Goal: Navigation & Orientation: Find specific page/section

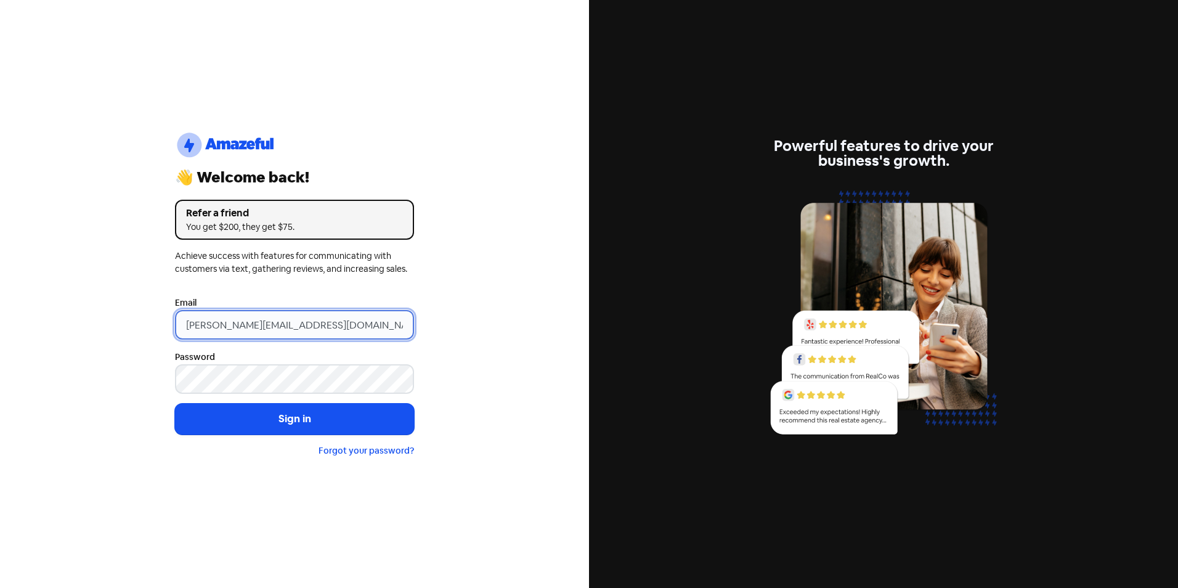
drag, startPoint x: 207, startPoint y: 325, endPoint x: 116, endPoint y: 323, distance: 90.6
click at [116, 323] on div "logo-amazeful_Logo 👋 Welcome back! Refer a friend You get $200, they get $75. A…" at bounding box center [294, 294] width 589 height 588
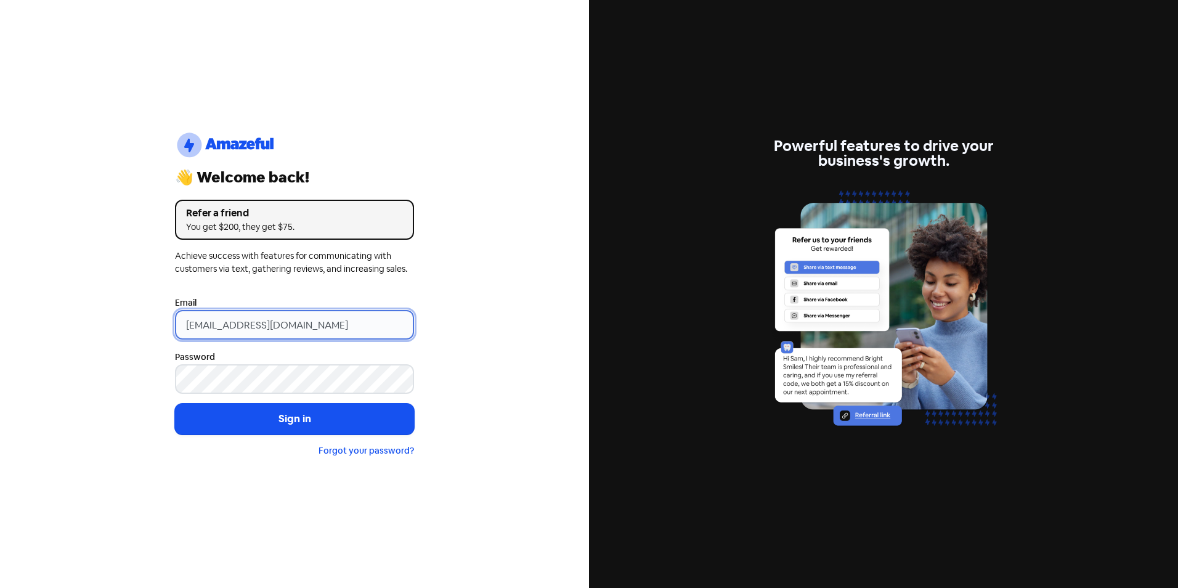
type input "[EMAIL_ADDRESS][DOMAIN_NAME]"
click at [175, 404] on button "Sign in" at bounding box center [294, 419] width 239 height 31
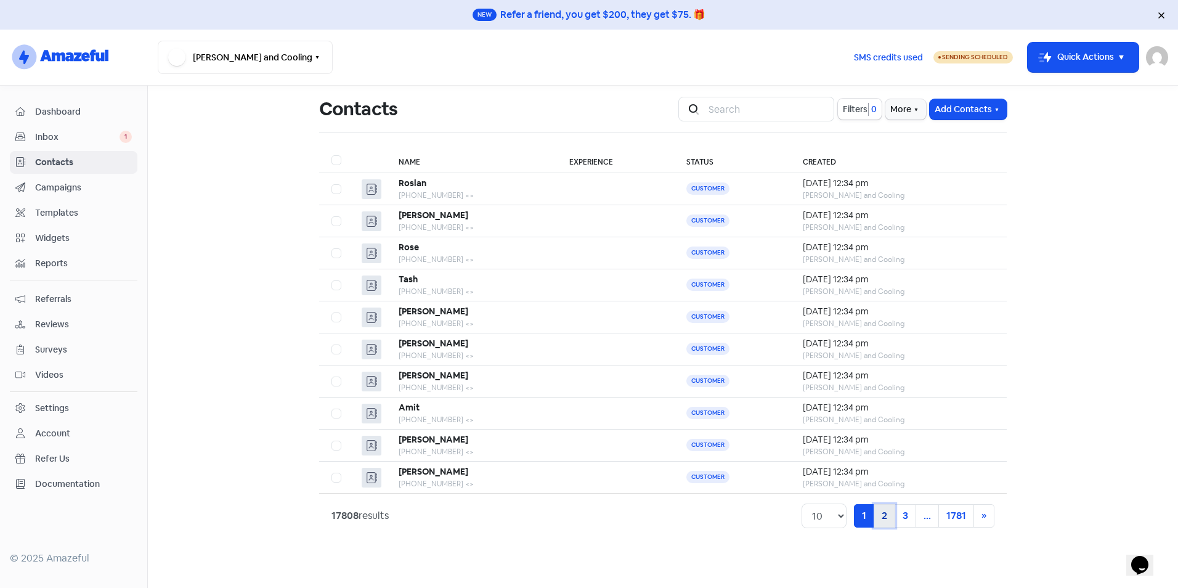
click at [891, 512] on link "2" at bounding box center [885, 515] width 22 height 23
click at [884, 517] on link "3" at bounding box center [885, 515] width 22 height 23
click at [884, 517] on link "4" at bounding box center [885, 515] width 22 height 23
click at [884, 517] on link "5" at bounding box center [885, 515] width 22 height 23
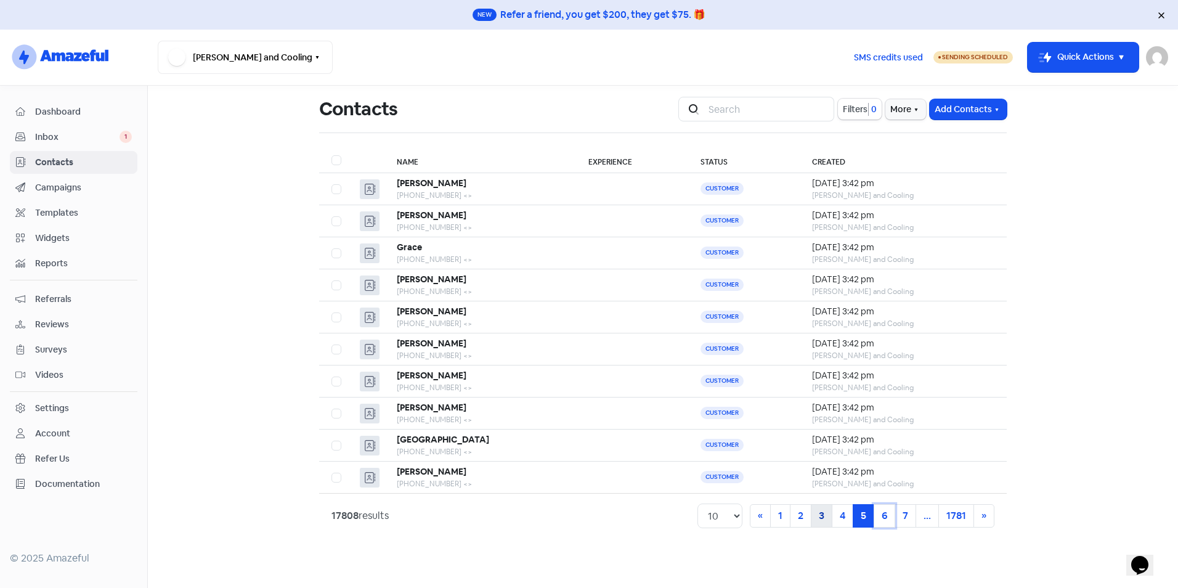
click at [884, 517] on link "6" at bounding box center [885, 515] width 22 height 23
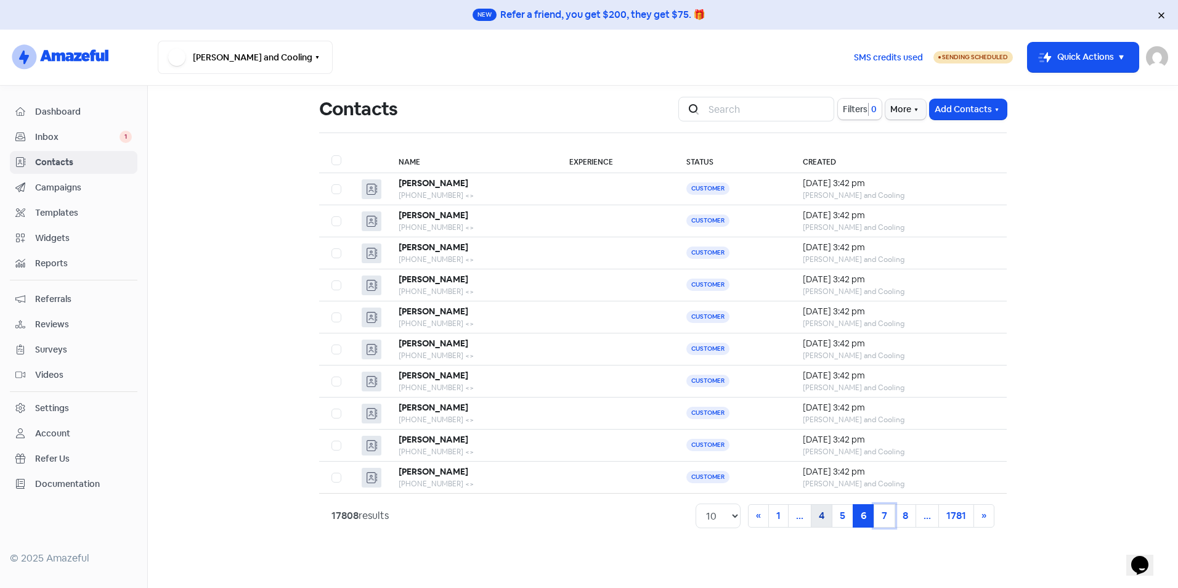
click at [884, 517] on link "7" at bounding box center [885, 515] width 22 height 23
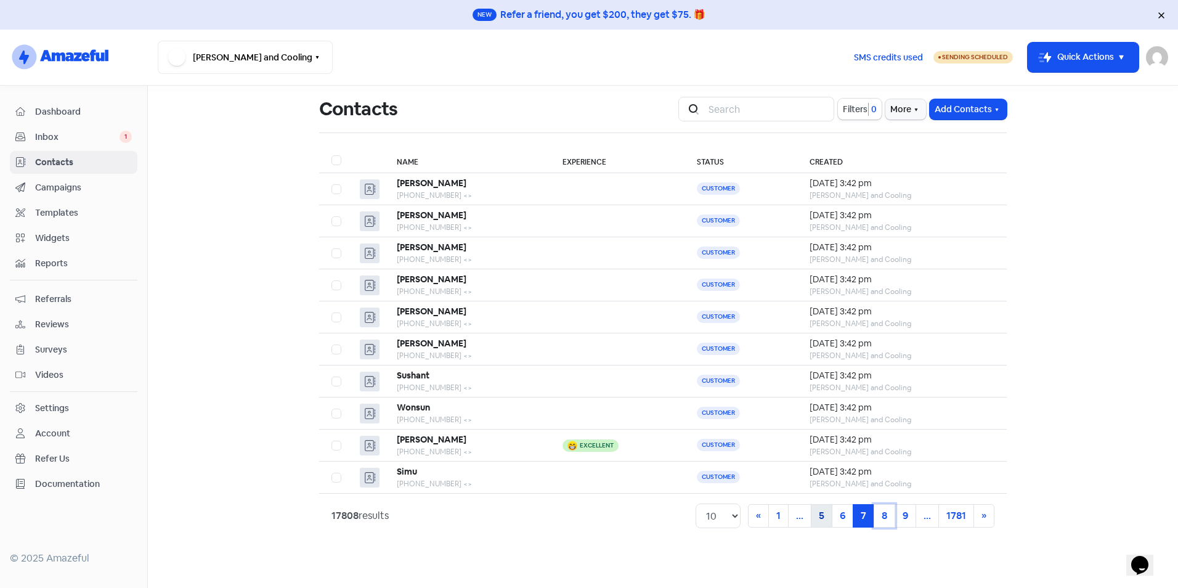
click at [884, 517] on link "8" at bounding box center [885, 515] width 22 height 23
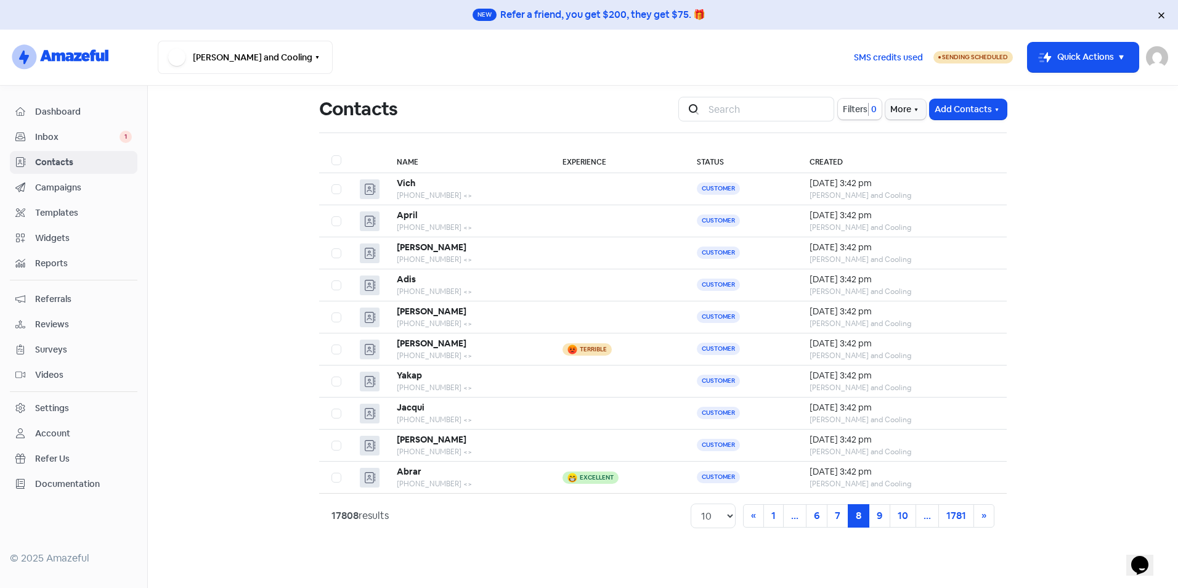
click at [72, 116] on span "Dashboard" at bounding box center [83, 111] width 97 height 13
